Goal: Information Seeking & Learning: Learn about a topic

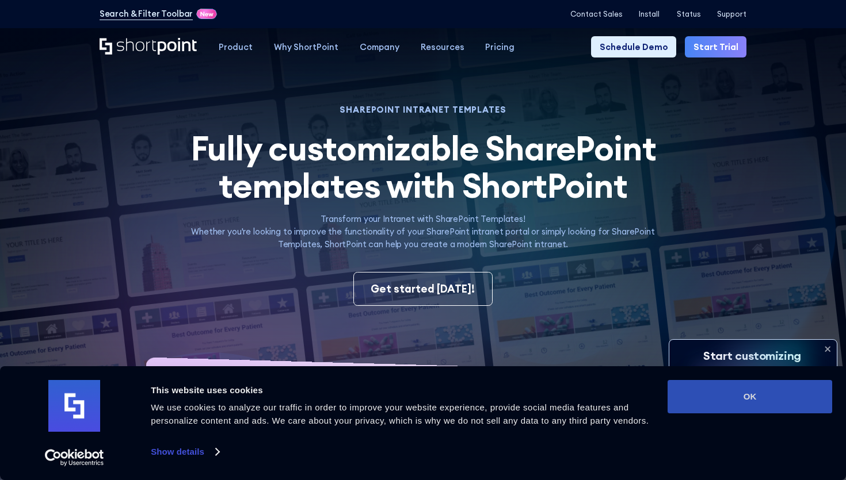
click at [737, 394] on button "OK" at bounding box center [749, 396] width 165 height 33
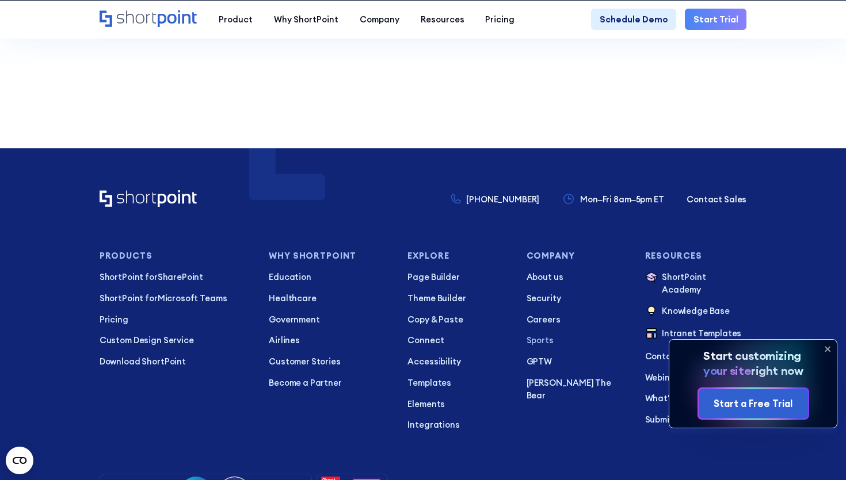
scroll to position [8392, 0]
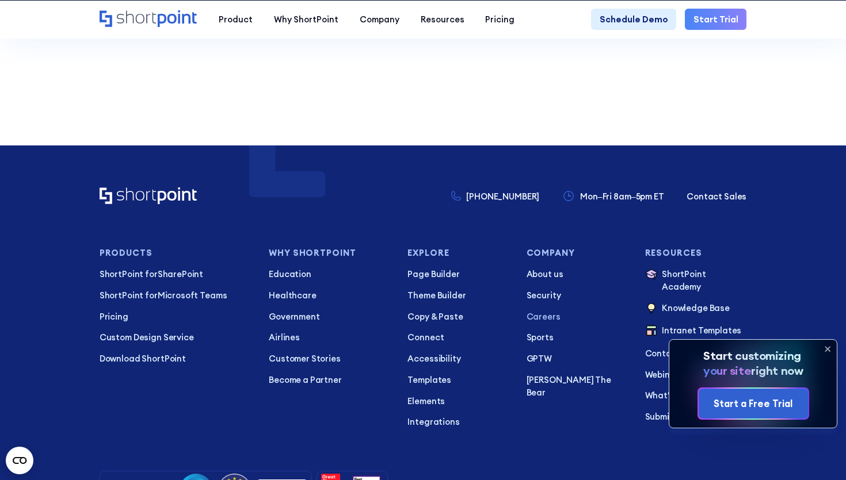
click at [546, 320] on p "Careers" at bounding box center [577, 317] width 102 height 13
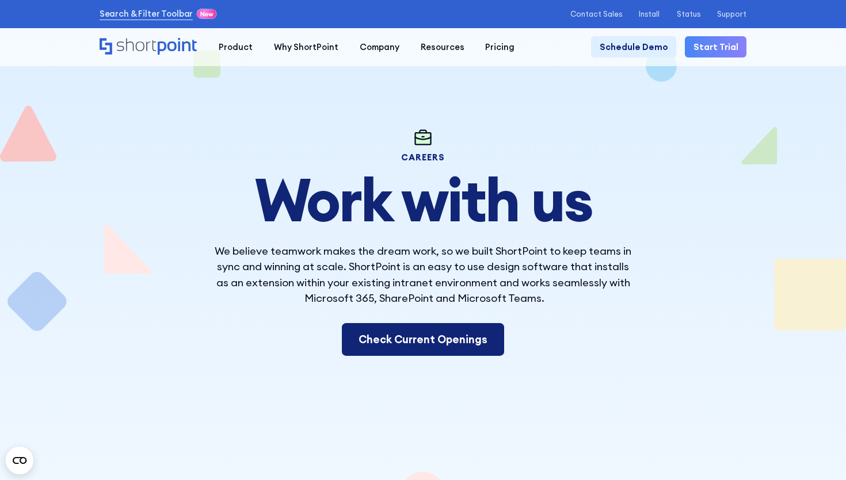
click at [461, 339] on link "Check Current Openings" at bounding box center [423, 339] width 163 height 33
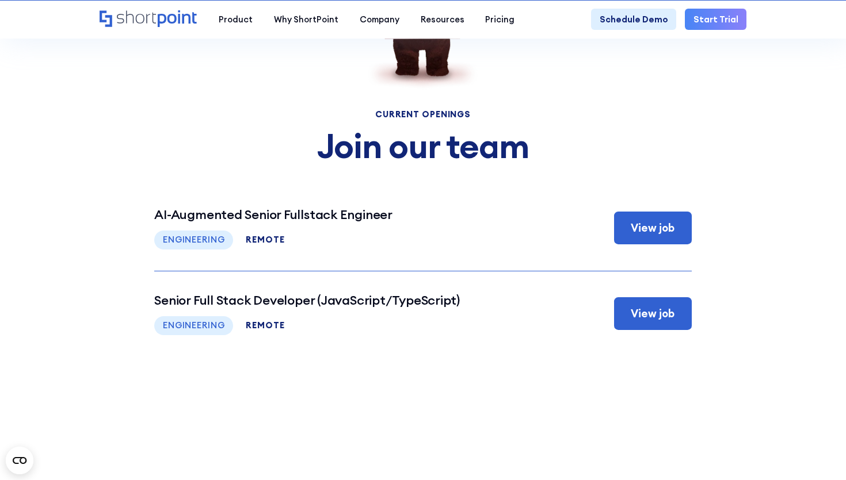
scroll to position [4322, 0]
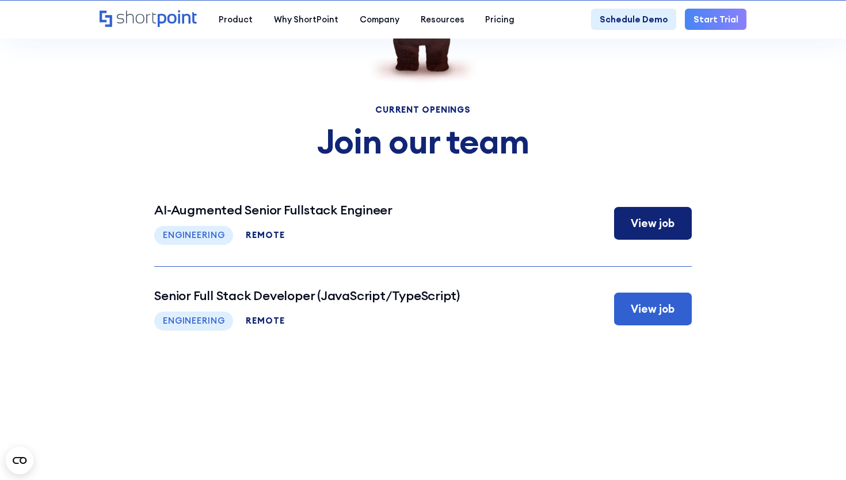
click at [634, 230] on div "View job" at bounding box center [653, 223] width 78 height 33
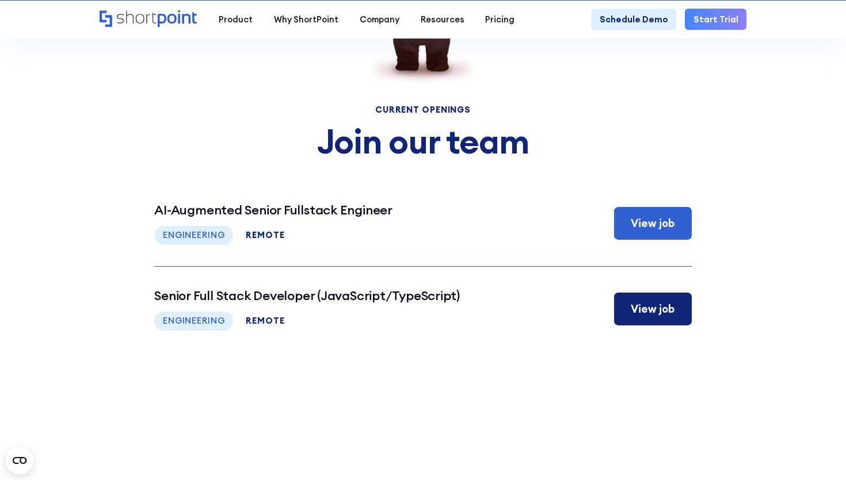
click at [638, 317] on div "View job" at bounding box center [653, 309] width 78 height 33
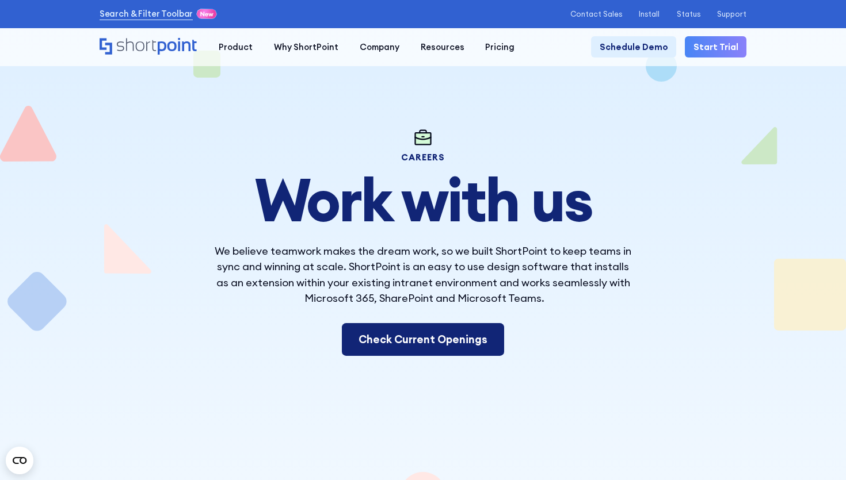
click at [462, 327] on link "Check Current Openings" at bounding box center [423, 339] width 163 height 33
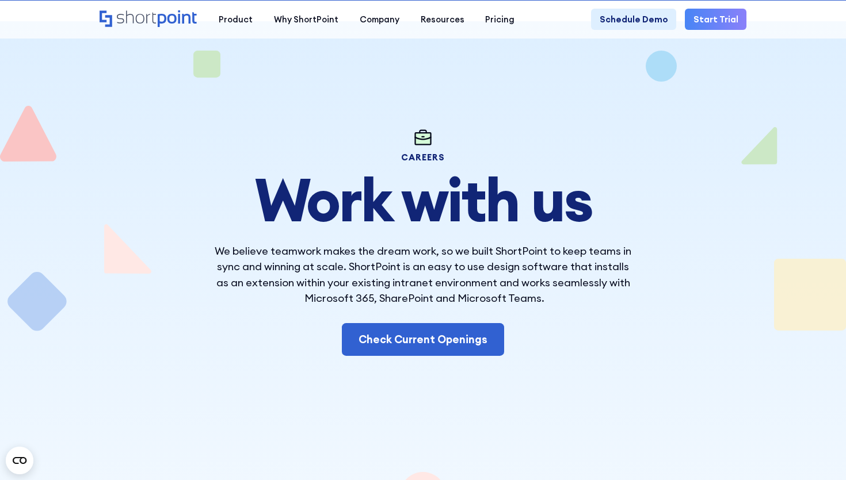
click at [175, 19] on icon "Home" at bounding box center [149, 18] width 98 height 17
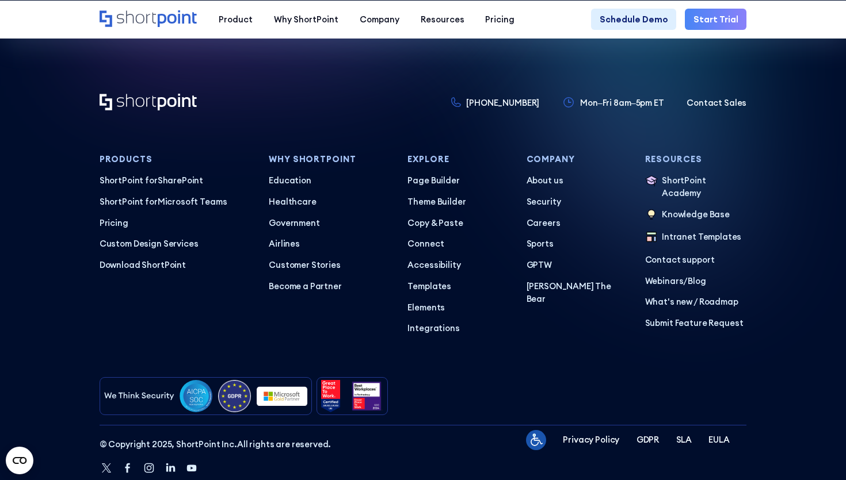
scroll to position [5239, 0]
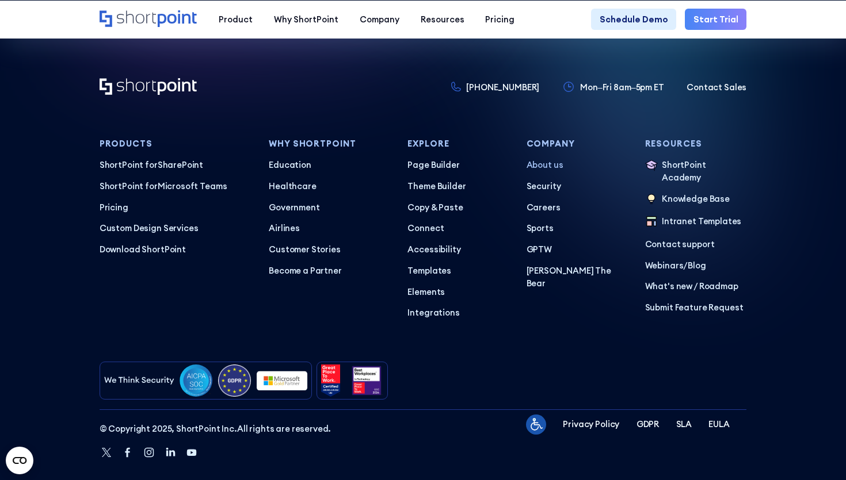
click at [548, 159] on p "About us" at bounding box center [577, 165] width 102 height 13
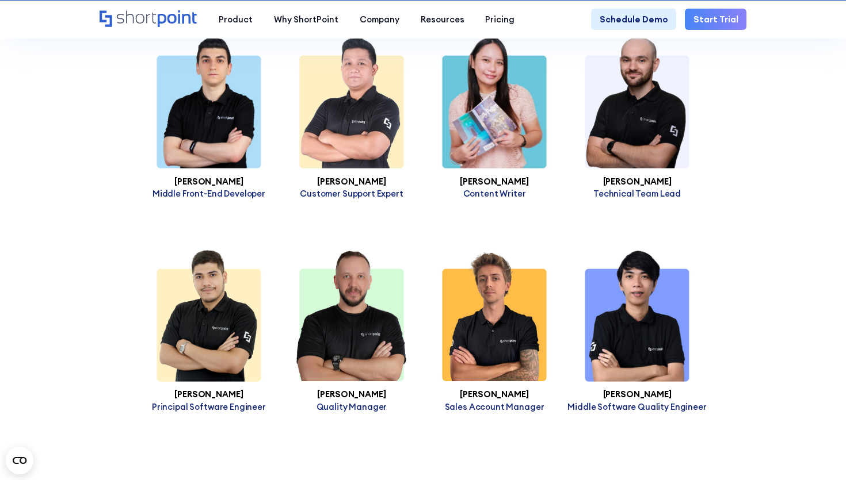
scroll to position [4023, 0]
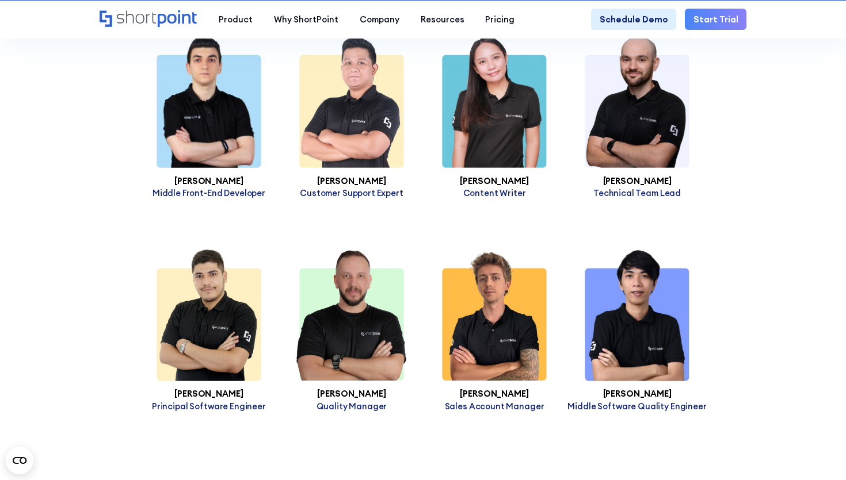
click at [217, 129] on img at bounding box center [208, 102] width 143 height 132
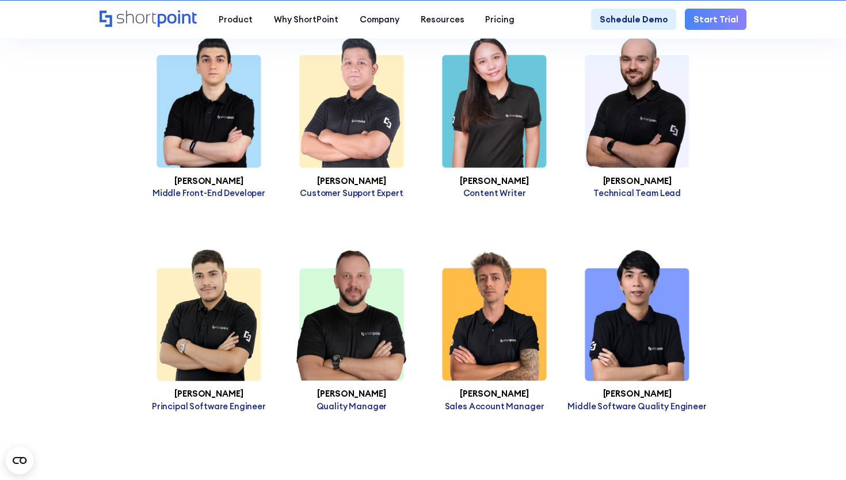
click at [215, 177] on h3 "[PERSON_NAME]" at bounding box center [208, 181] width 143 height 9
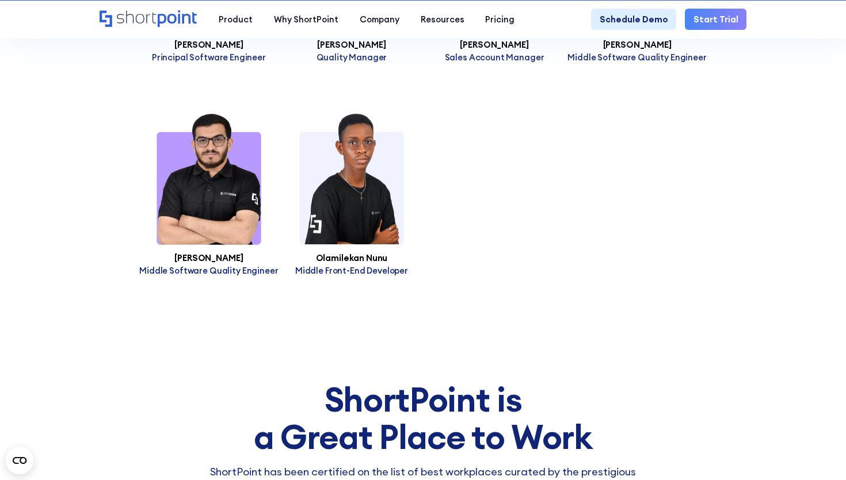
scroll to position [4374, 0]
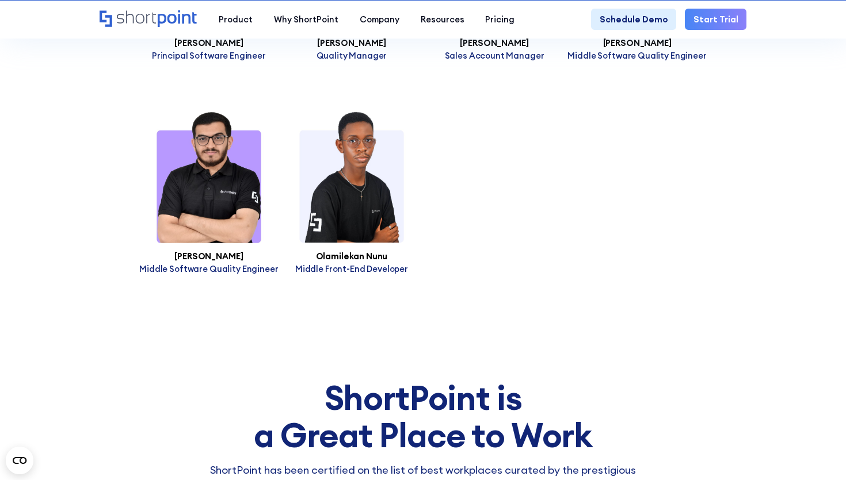
click at [359, 252] on h3 "Olamilekan Nunu" at bounding box center [351, 256] width 143 height 9
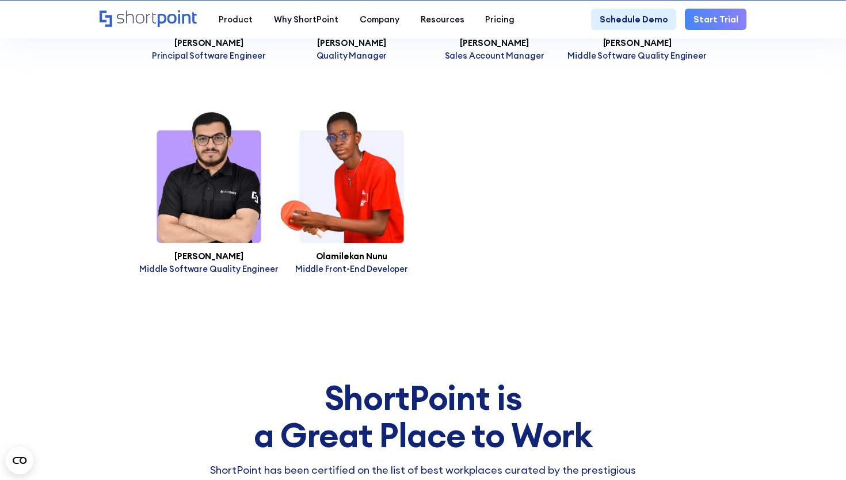
click at [361, 191] on img at bounding box center [351, 178] width 143 height 132
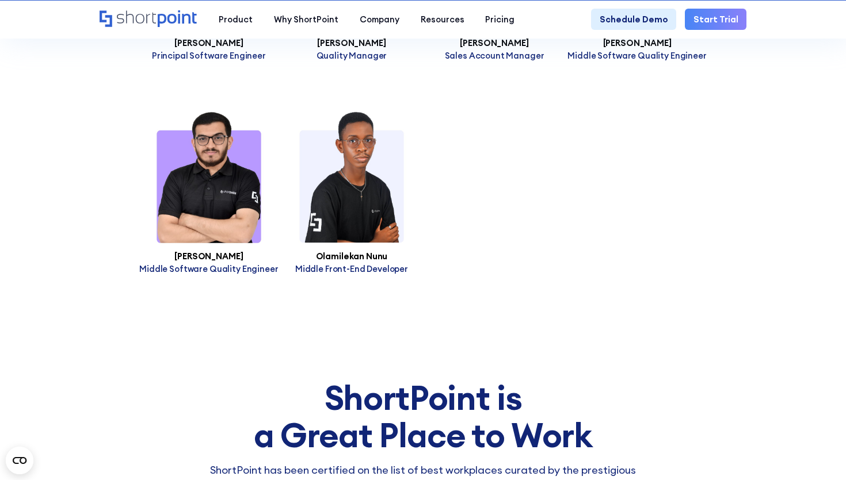
click at [353, 252] on h3 "Olamilekan Nunu" at bounding box center [351, 256] width 143 height 9
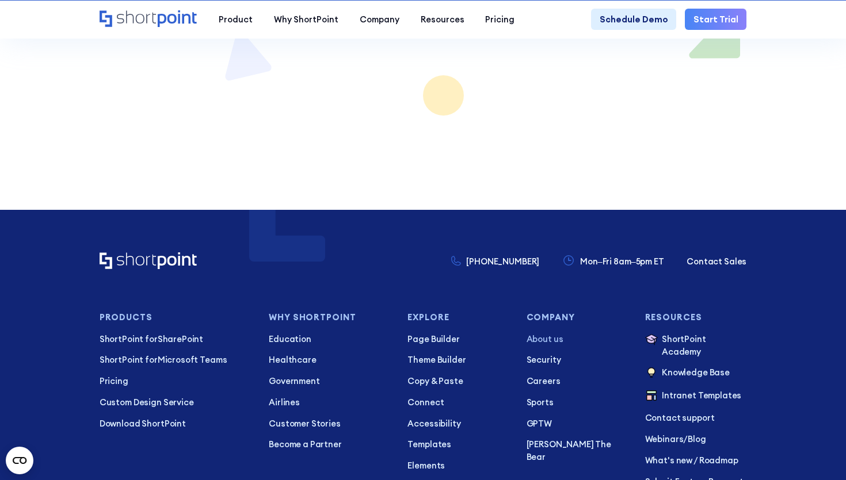
scroll to position [7862, 0]
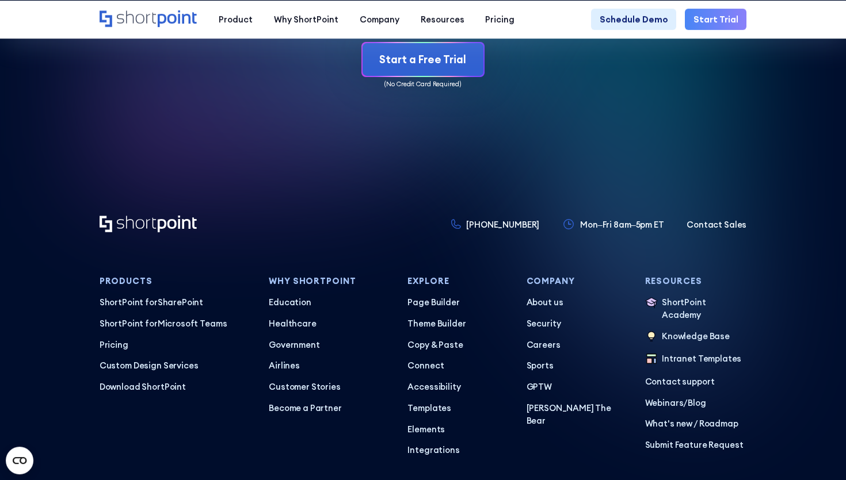
scroll to position [5242, 0]
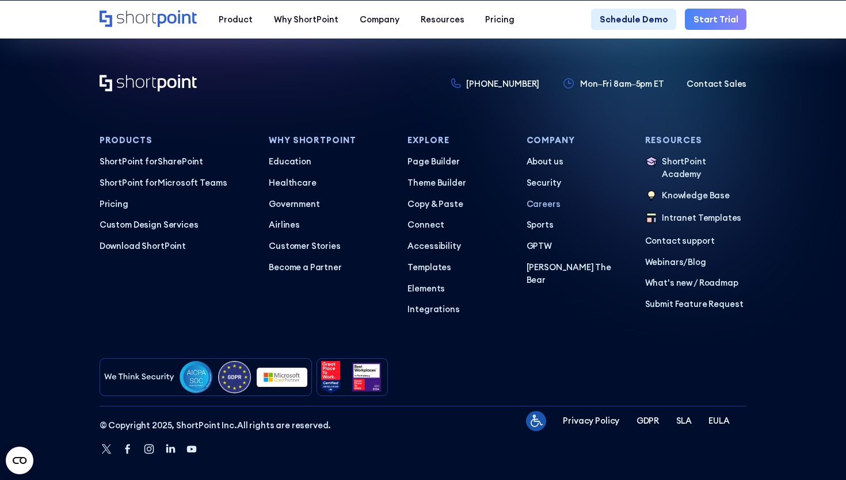
click at [540, 198] on p "Careers" at bounding box center [577, 204] width 102 height 13
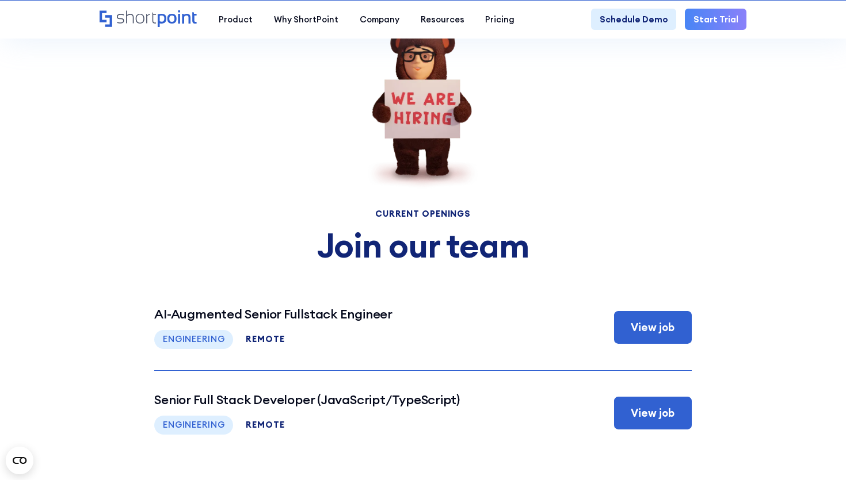
scroll to position [4244, 0]
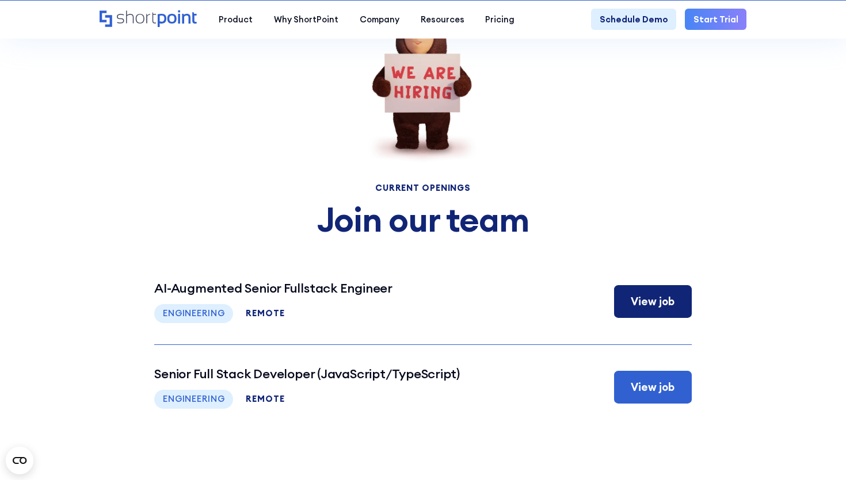
click at [317, 288] on h3 "AI-Augmented Senior Fullstack Engineer" at bounding box center [273, 288] width 238 height 15
click at [262, 286] on h3 "AI-Augmented Senior Fullstack Engineer" at bounding box center [273, 288] width 238 height 15
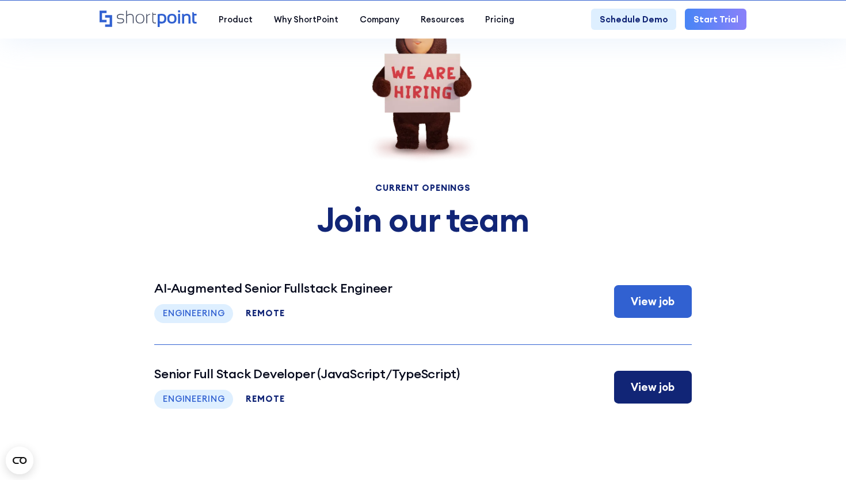
click at [328, 376] on h3 "Senior Full Stack Developer (JavaScript/TypeScript)" at bounding box center [306, 373] width 305 height 15
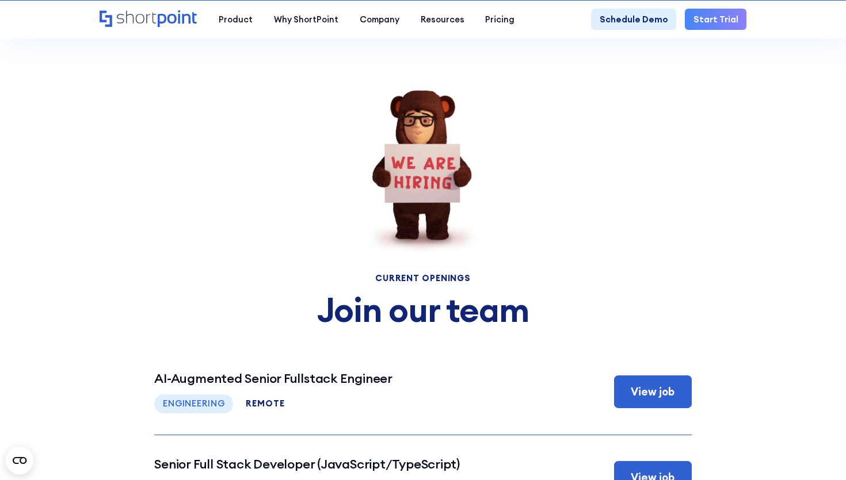
scroll to position [4156, 0]
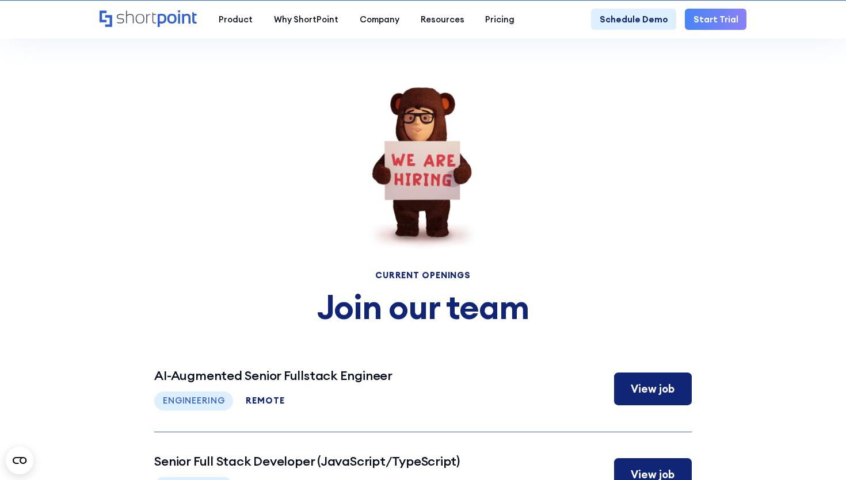
click at [334, 377] on h3 "AI-Augmented Senior Fullstack Engineer" at bounding box center [273, 375] width 238 height 15
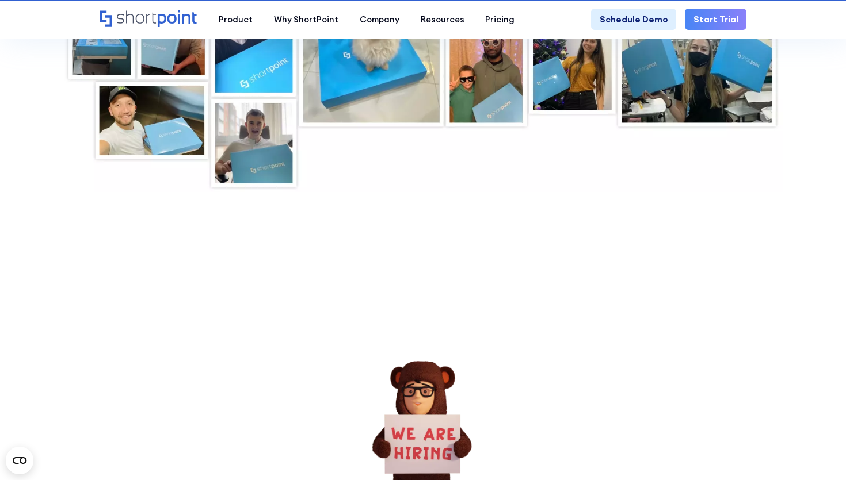
scroll to position [3866, 0]
